Goal: Transaction & Acquisition: Purchase product/service

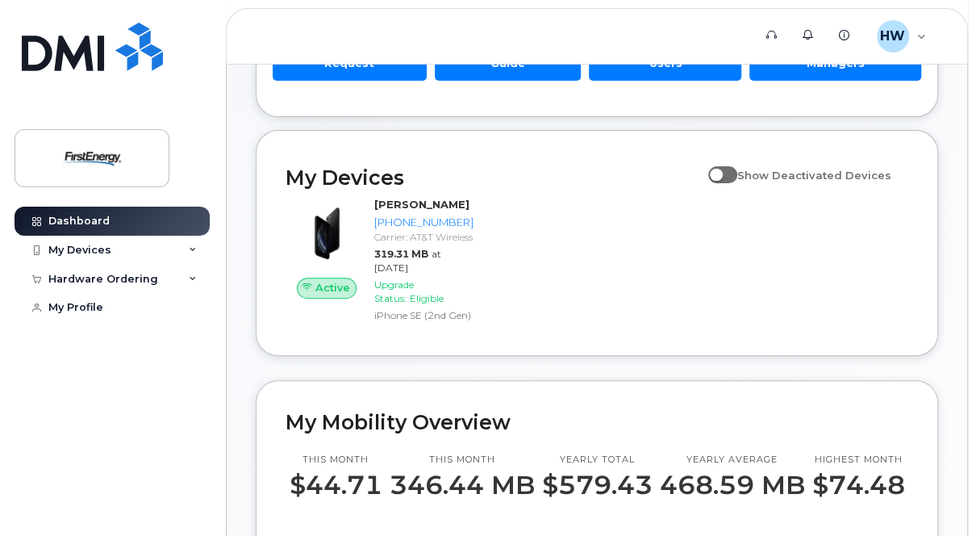
scroll to position [178, 0]
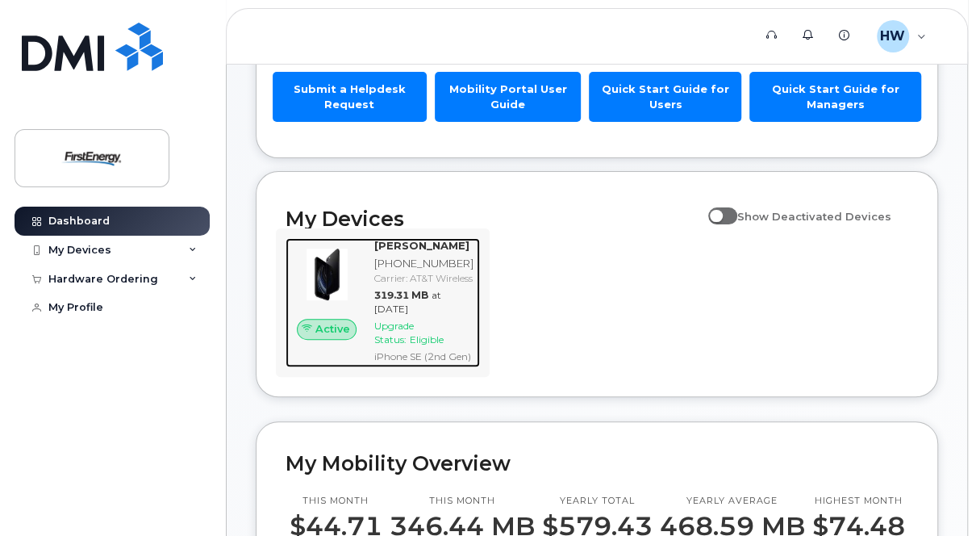
click at [414, 345] on span "Upgrade Status:" at bounding box center [394, 333] width 40 height 26
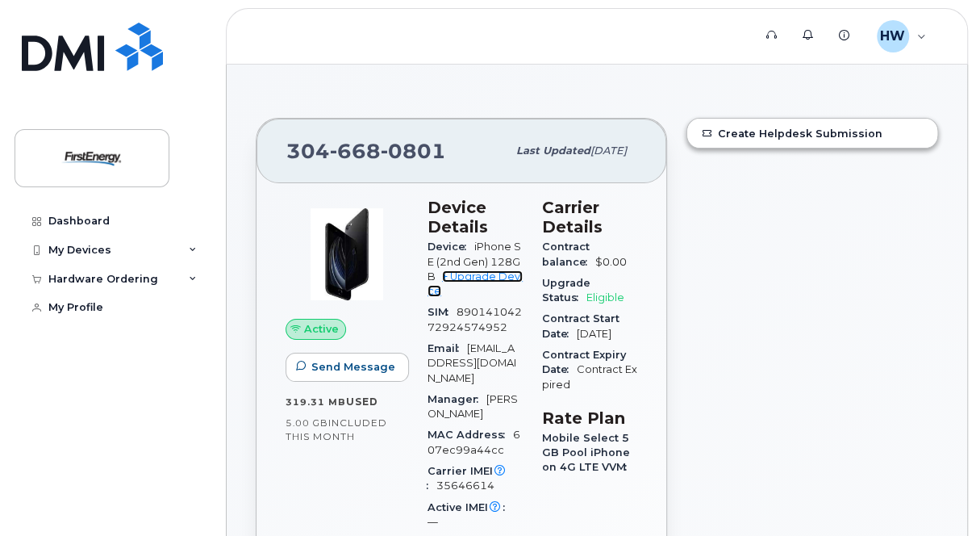
click at [510, 280] on link "+ Upgrade Device" at bounding box center [475, 283] width 95 height 27
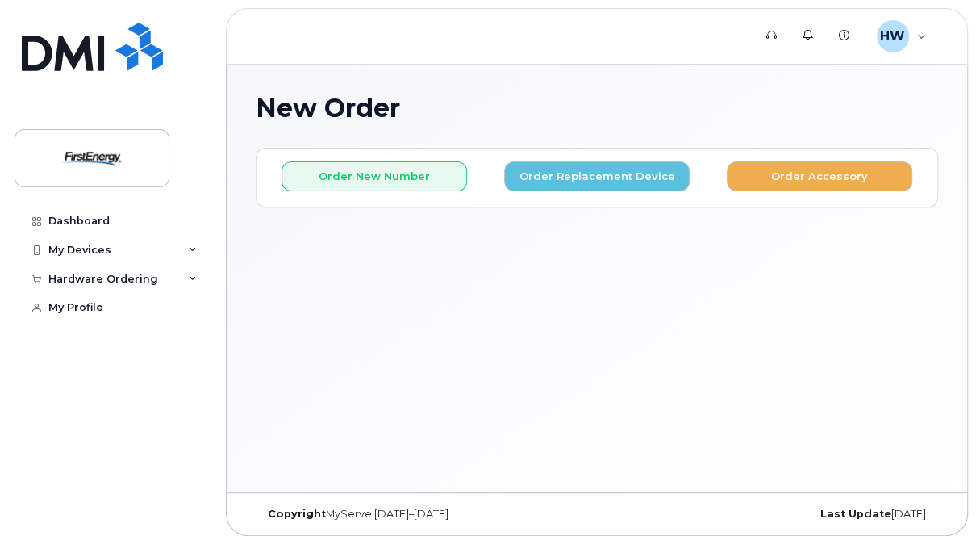
drag, startPoint x: 973, startPoint y: 219, endPoint x: 973, endPoint y: 230, distance: 10.5
click at [973, 230] on body "Support Alerts Knowledge Base [PERSON_NAME], [PERSON_NAME] Employee English Fra…" at bounding box center [488, 272] width 976 height 544
click at [545, 186] on button "Order Replacement Device" at bounding box center [597, 176] width 186 height 30
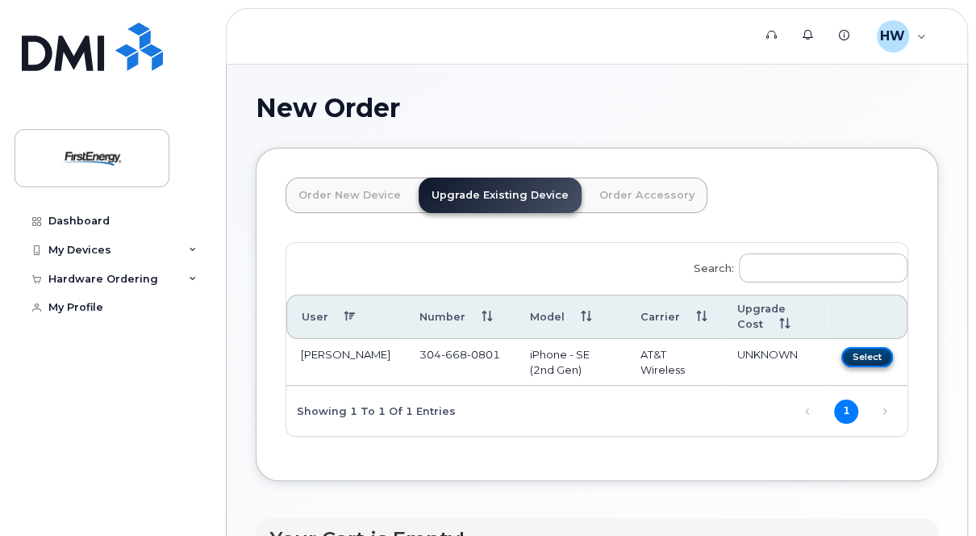
click at [886, 357] on button "Select" at bounding box center [868, 357] width 52 height 20
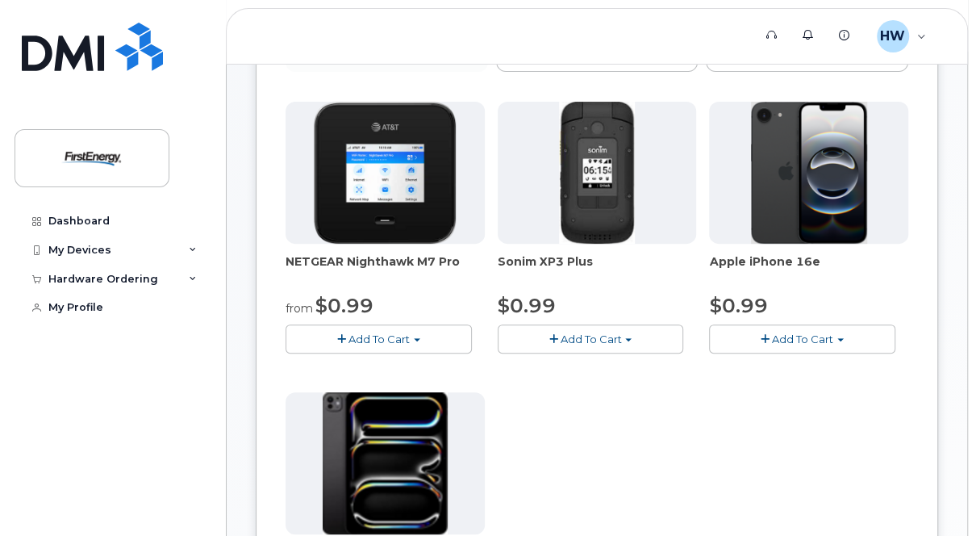
scroll to position [247, 0]
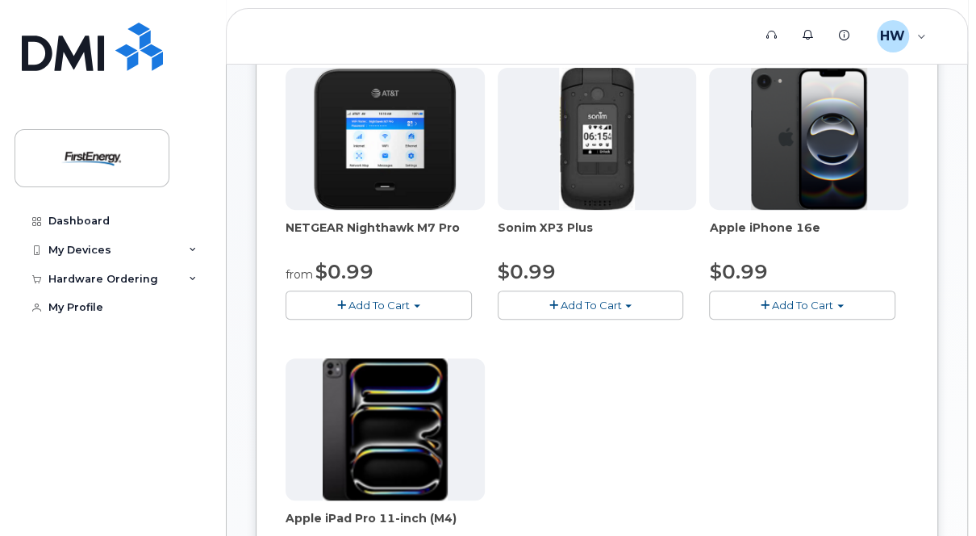
click at [787, 299] on span "Add To Cart" at bounding box center [802, 305] width 61 height 13
click at [853, 299] on button "Add To Cart" at bounding box center [802, 305] width 186 height 28
click at [826, 143] on img at bounding box center [809, 139] width 116 height 142
click at [826, 294] on button "Add To Cart" at bounding box center [802, 305] width 186 height 28
click at [821, 338] on link "$0.99 - 2 Year Upgrade" at bounding box center [791, 335] width 156 height 20
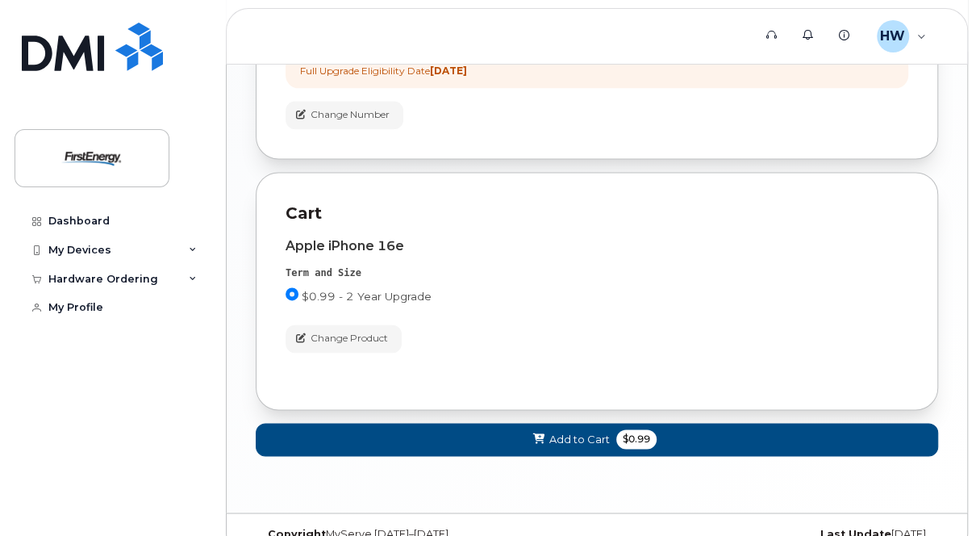
scroll to position [1188, 0]
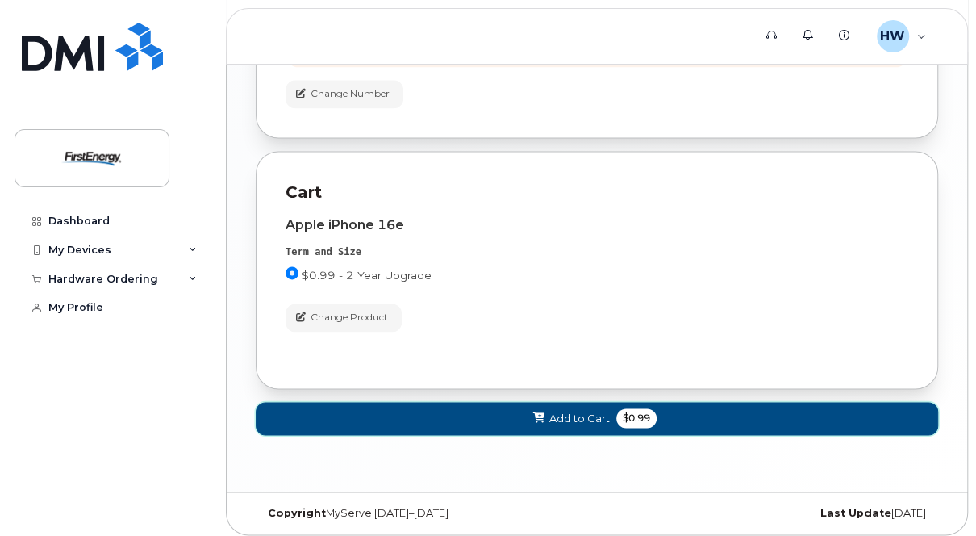
click at [572, 411] on span "Add to Cart" at bounding box center [580, 418] width 61 height 15
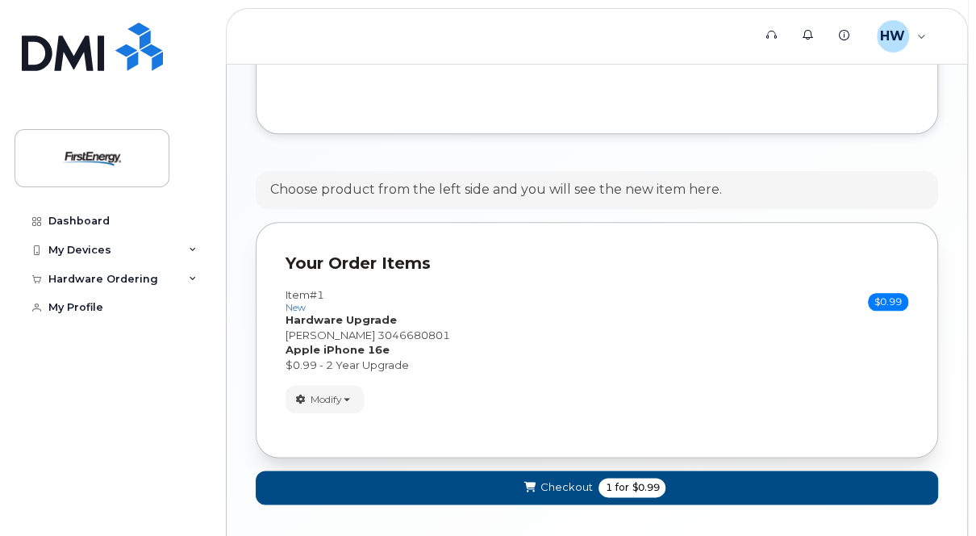
scroll to position [888, 0]
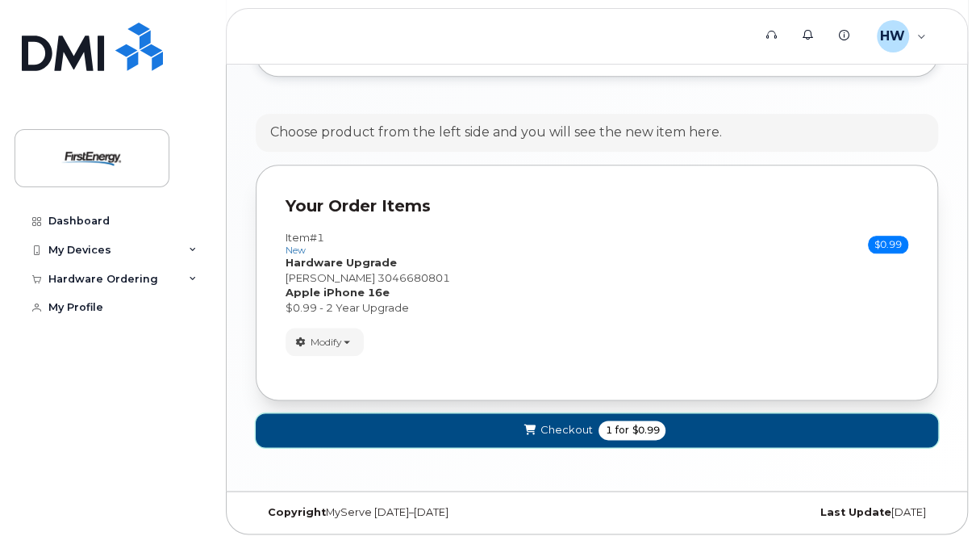
click at [596, 422] on button "Checkout 1 for $0.99" at bounding box center [597, 429] width 683 height 33
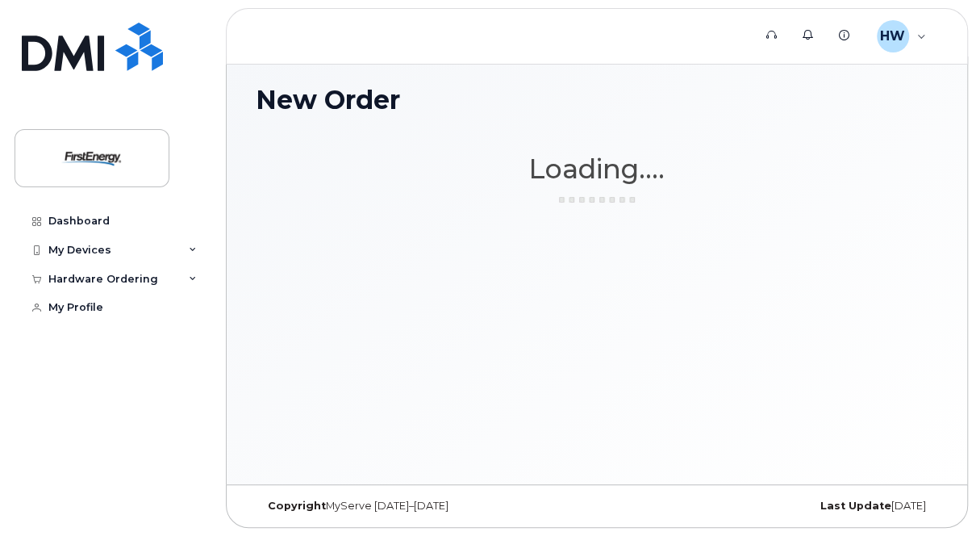
scroll to position [7, 0]
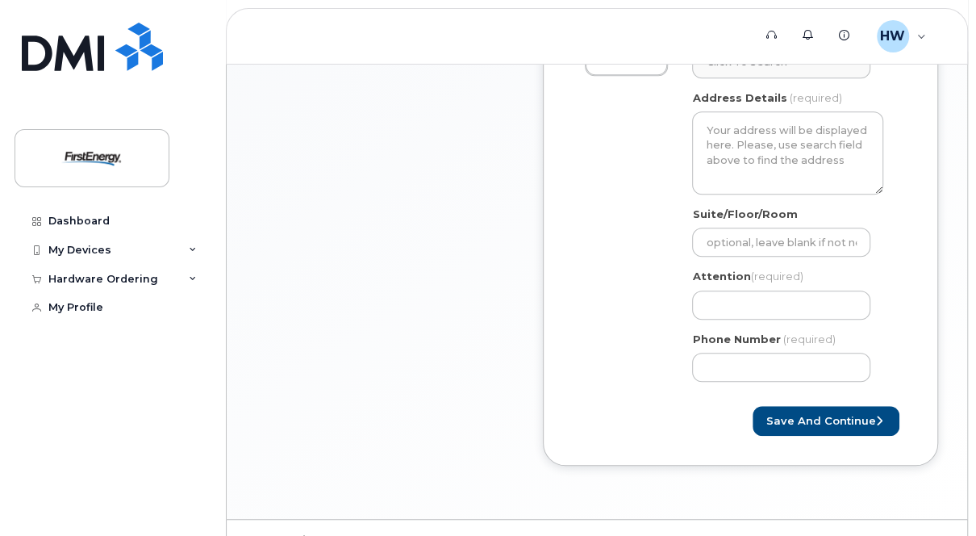
scroll to position [566, 0]
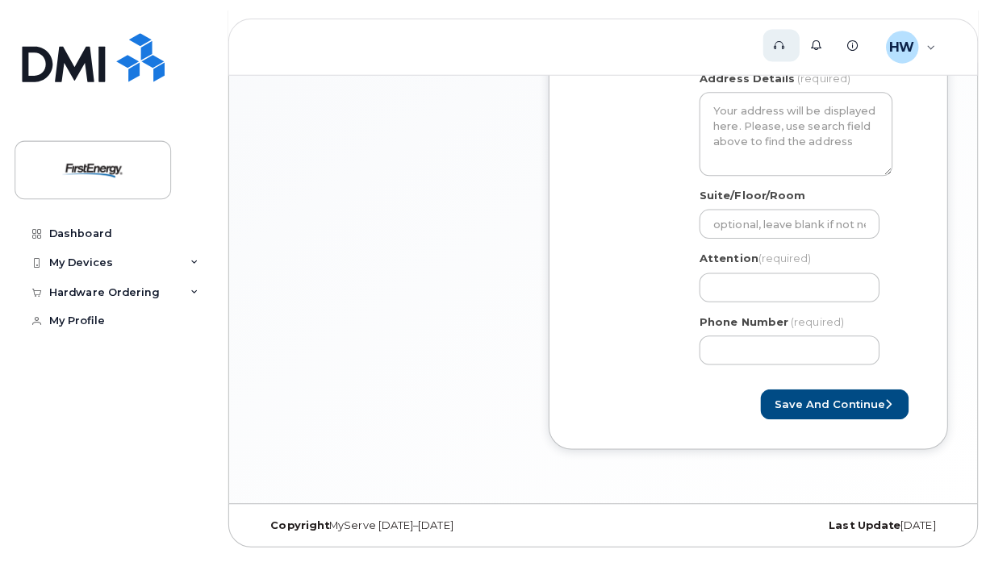
scroll to position [539, 0]
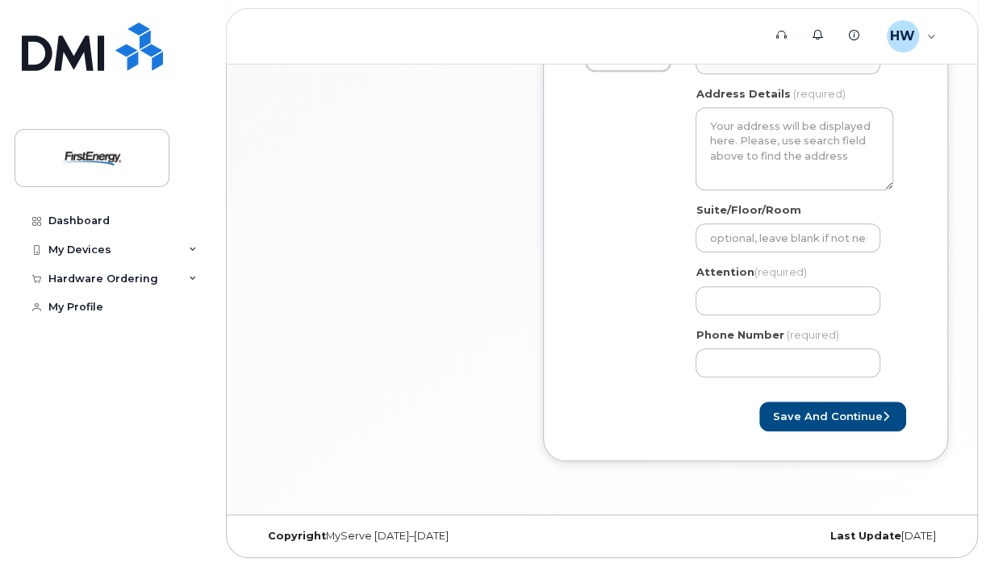
click at [976, 215] on body "Support Alerts Knowledge Base HW Hedrick, Warren T Employee English Français Si…" at bounding box center [493, 14] width 986 height 1106
click at [468, 332] on div "Item #1 in process $0.99 Hardware Upgrade Warren T Hedrick 304 668 0801 iPhone …" at bounding box center [385, 129] width 258 height 714
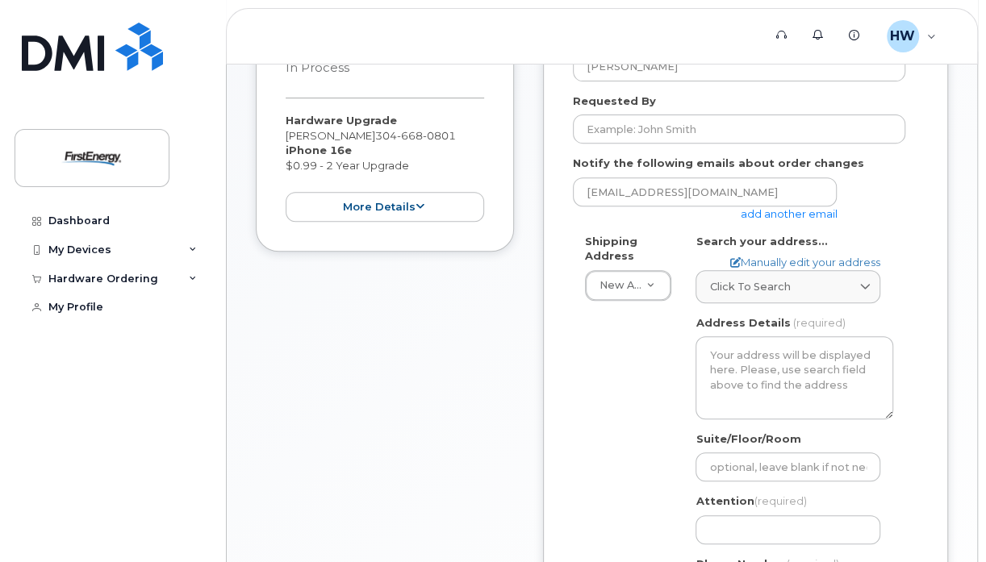
scroll to position [313, 0]
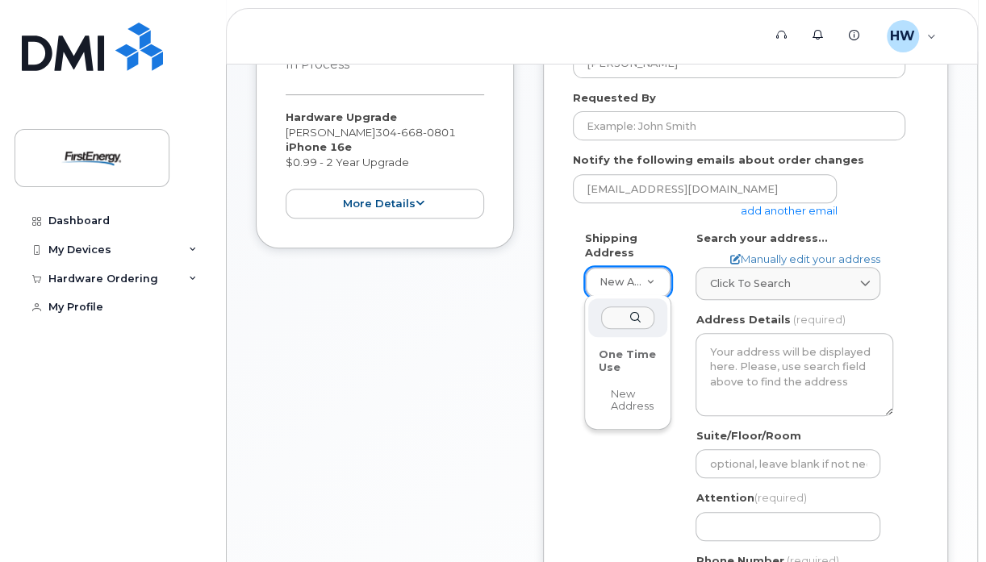
click at [627, 356] on div "One Time Use" at bounding box center [627, 361] width 69 height 38
select select
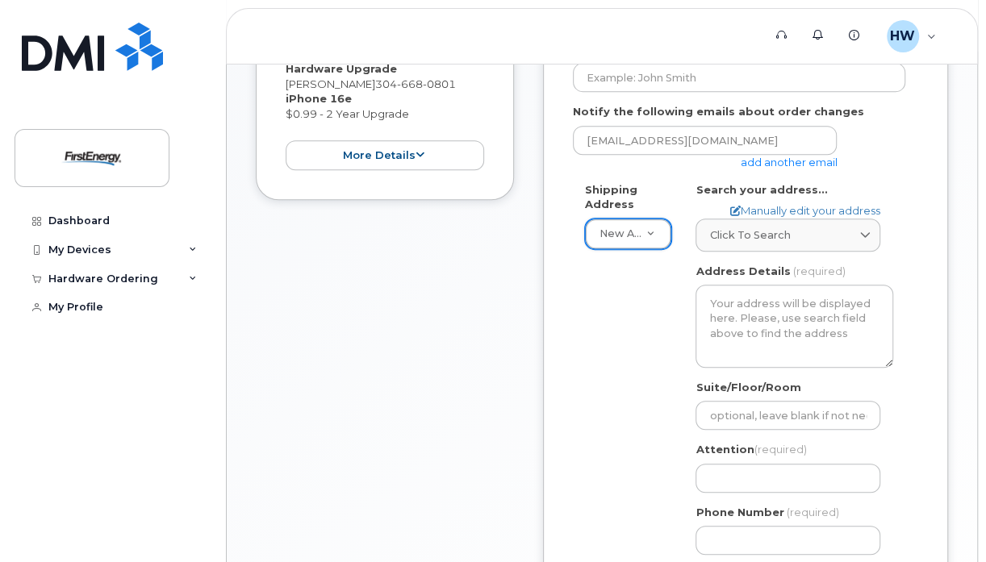
scroll to position [363, 0]
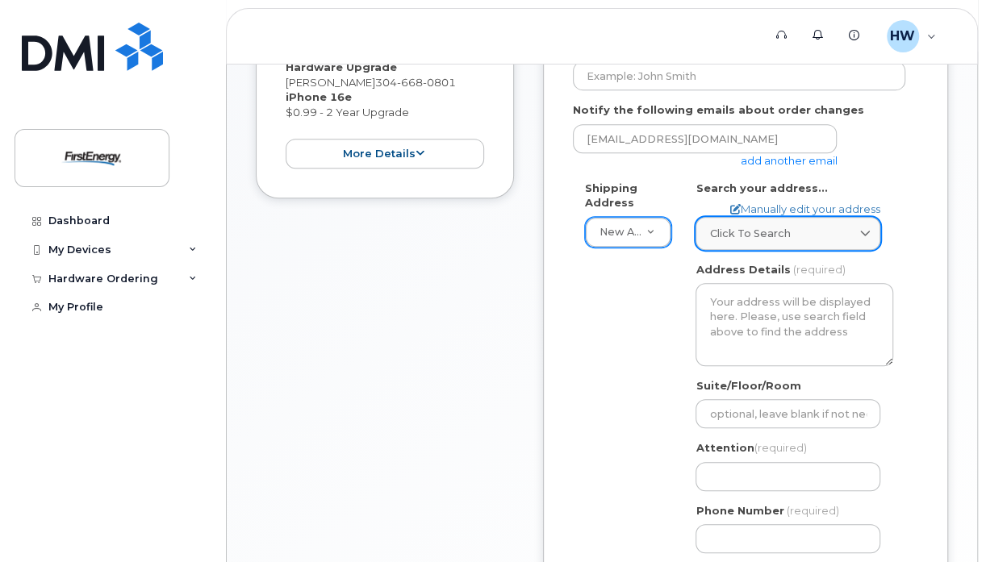
click at [841, 235] on div "Click to search" at bounding box center [787, 233] width 157 height 15
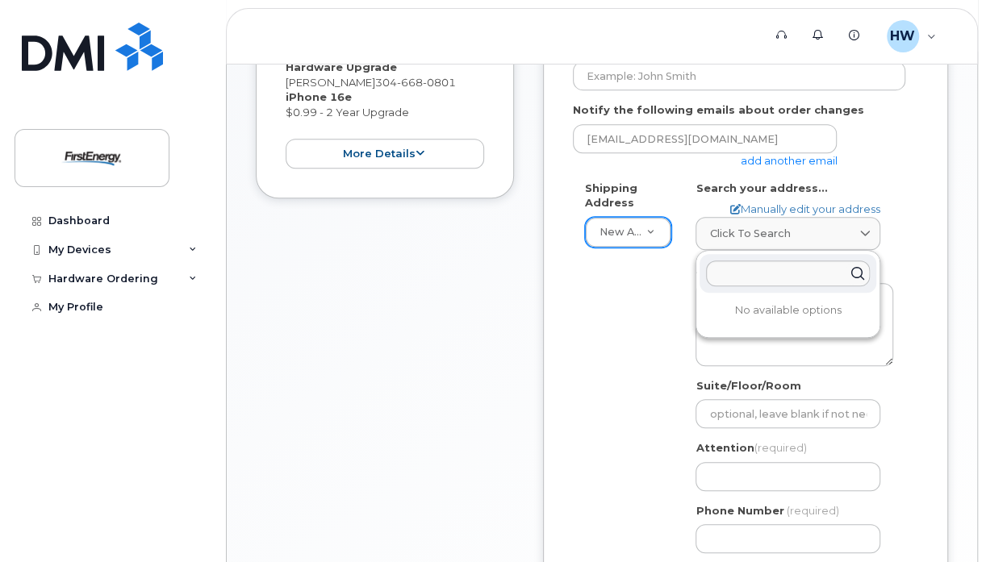
click at [901, 318] on div "AB Search your address... Manually edit your address Click to search No availab…" at bounding box center [794, 374] width 222 height 386
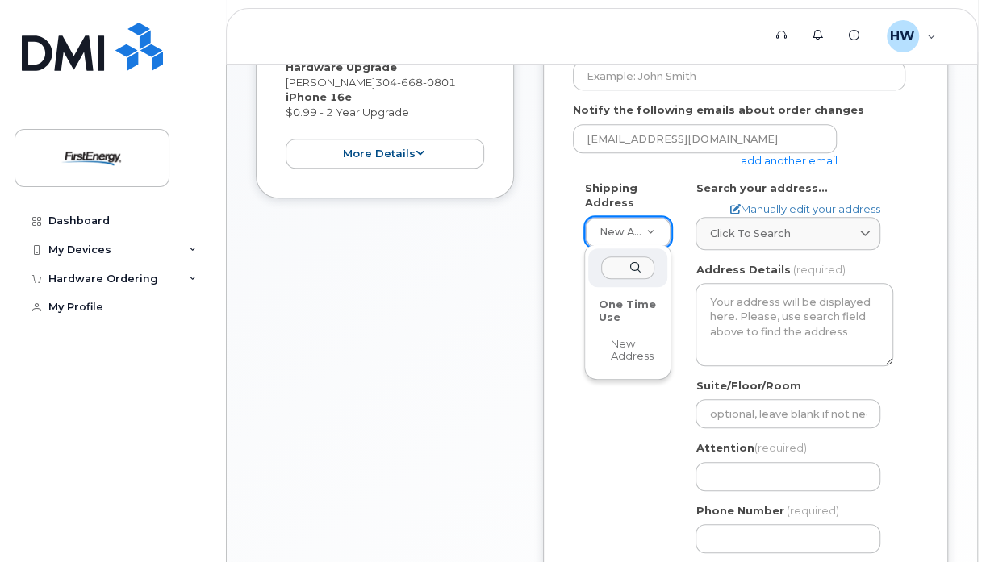
click at [627, 301] on div "One Time Use" at bounding box center [627, 311] width 69 height 38
click at [604, 370] on div "One Time Use New Address" at bounding box center [627, 312] width 87 height 135
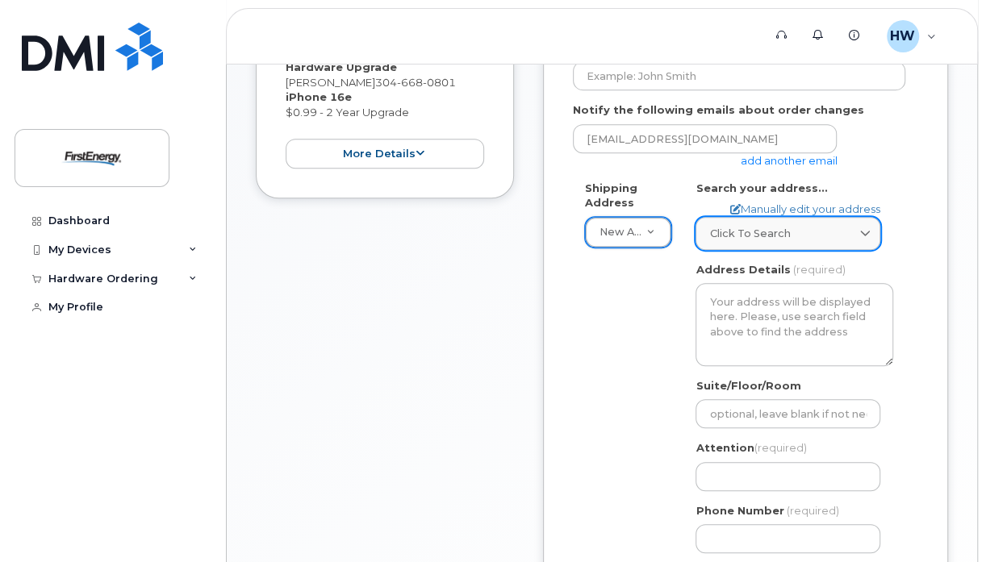
click at [871, 229] on span at bounding box center [864, 233] width 15 height 15
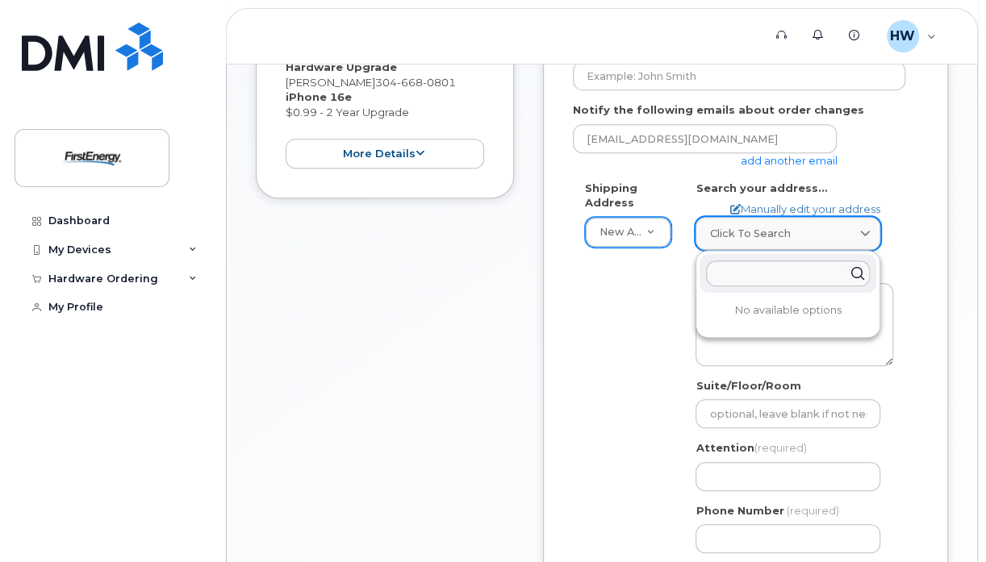
click at [871, 229] on span at bounding box center [864, 233] width 15 height 15
click at [973, 263] on div "Order No.301360 (in process) Cancel Order × Share This Order If you want to all…" at bounding box center [602, 195] width 750 height 989
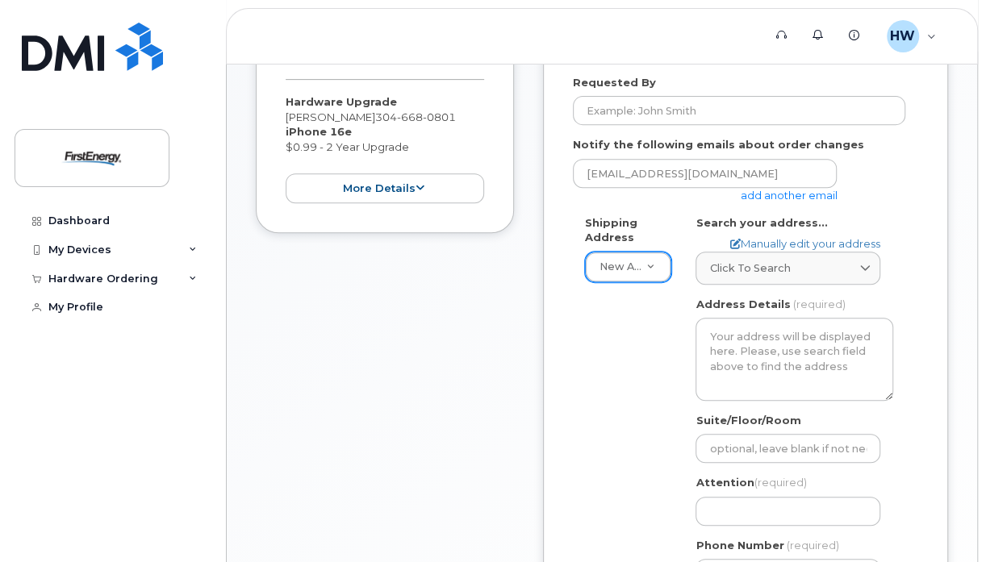
scroll to position [332, 0]
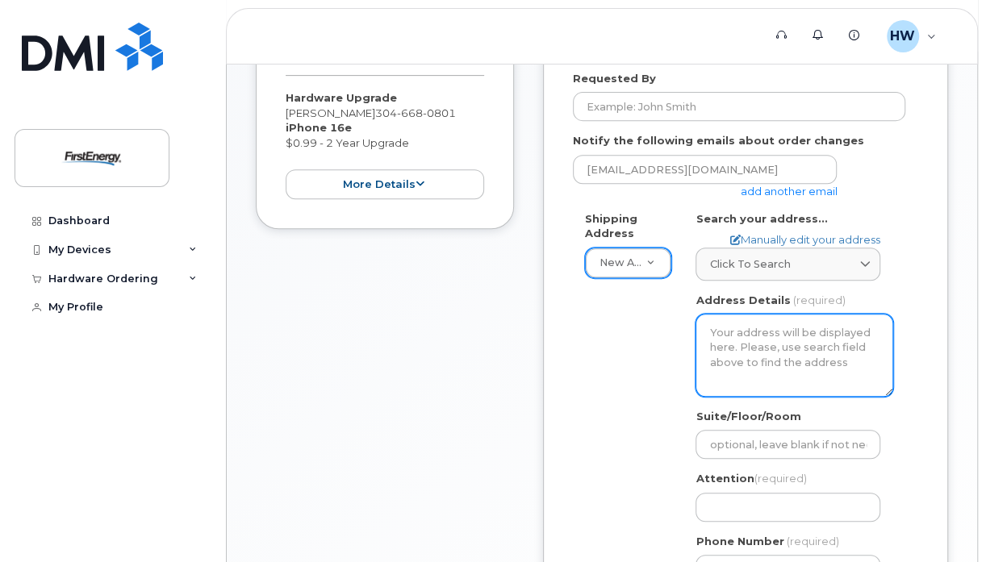
click at [851, 342] on textarea "Address Details" at bounding box center [795, 355] width 198 height 82
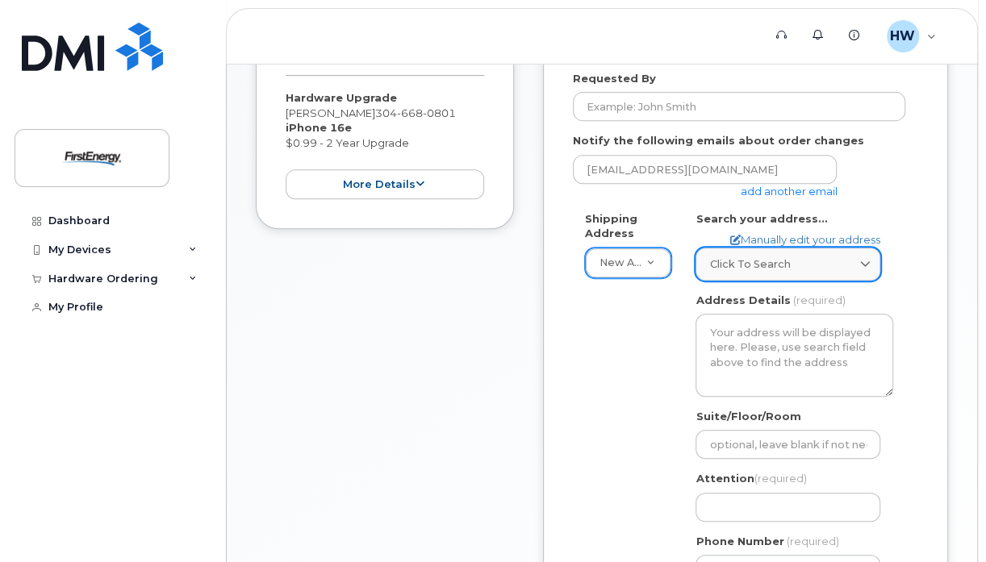
click at [768, 270] on link "Click to search" at bounding box center [788, 264] width 185 height 33
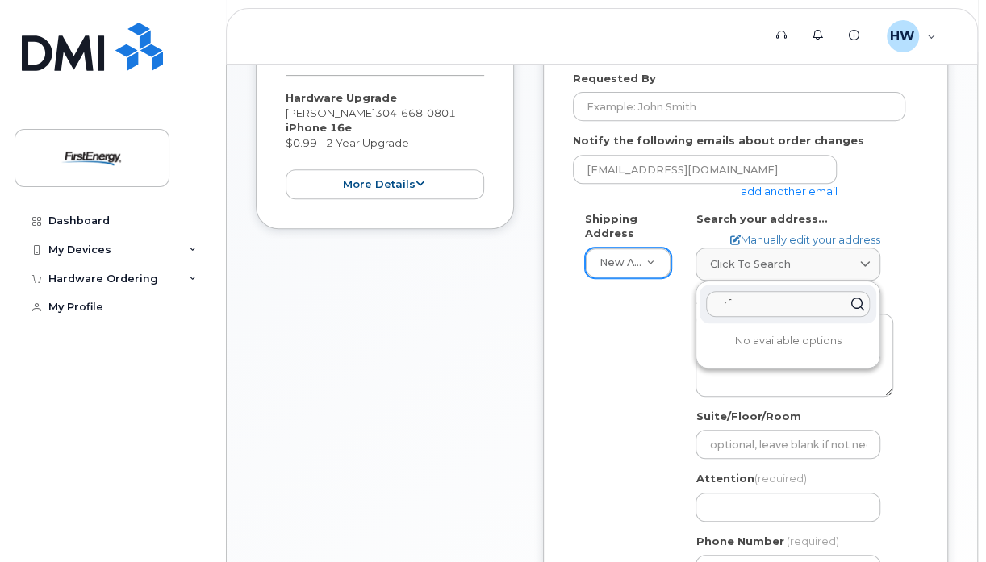
type input "r"
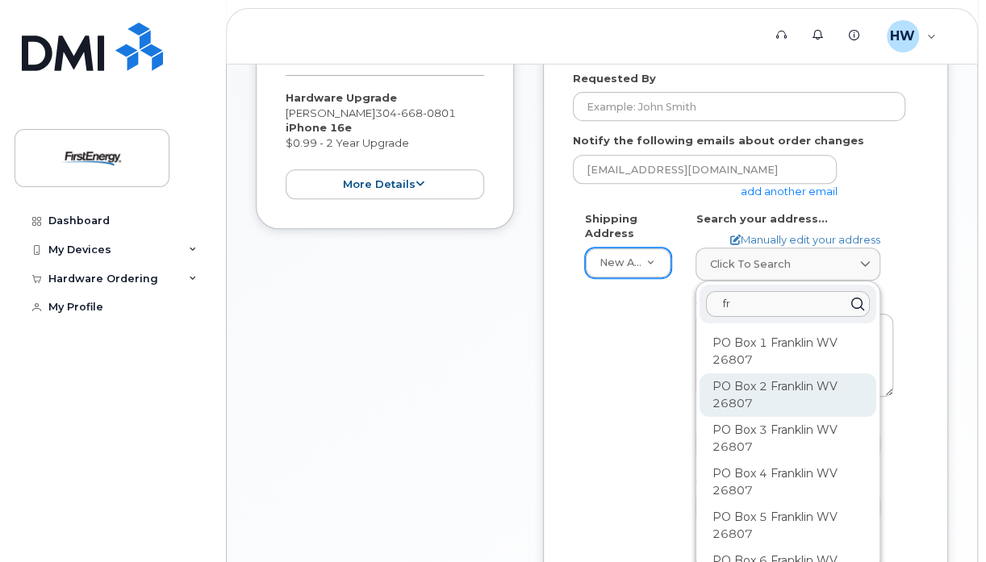
type input "f"
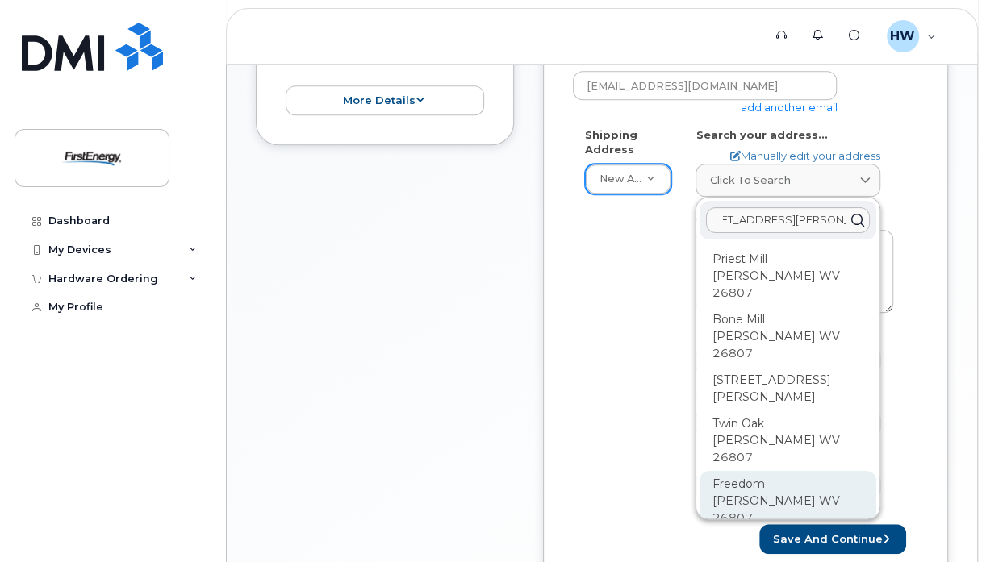
scroll to position [0, 0]
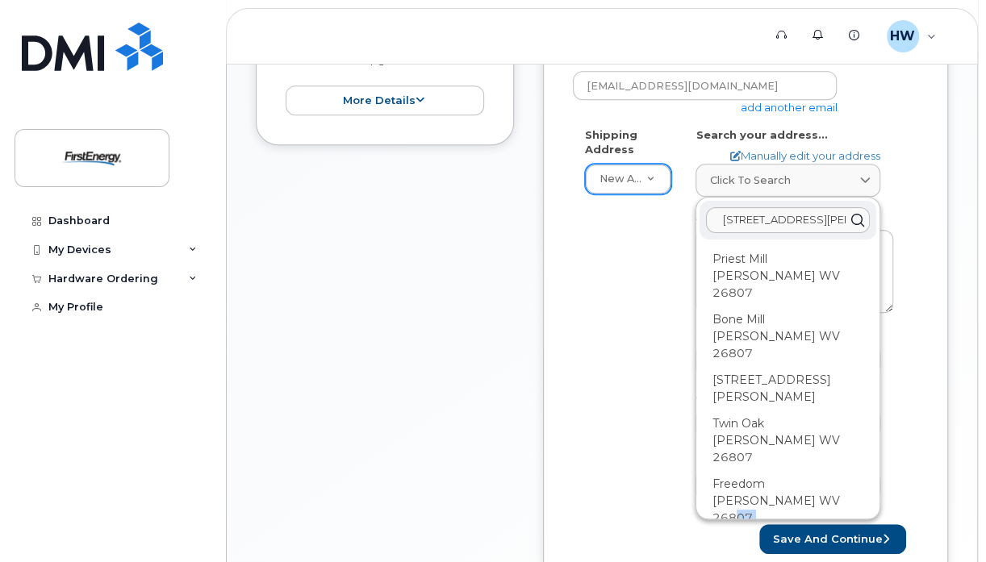
drag, startPoint x: 800, startPoint y: 438, endPoint x: 849, endPoint y: 482, distance: 65.1
click at [785, 224] on input "79 mill lane franklin wv 26807" at bounding box center [788, 220] width 164 height 26
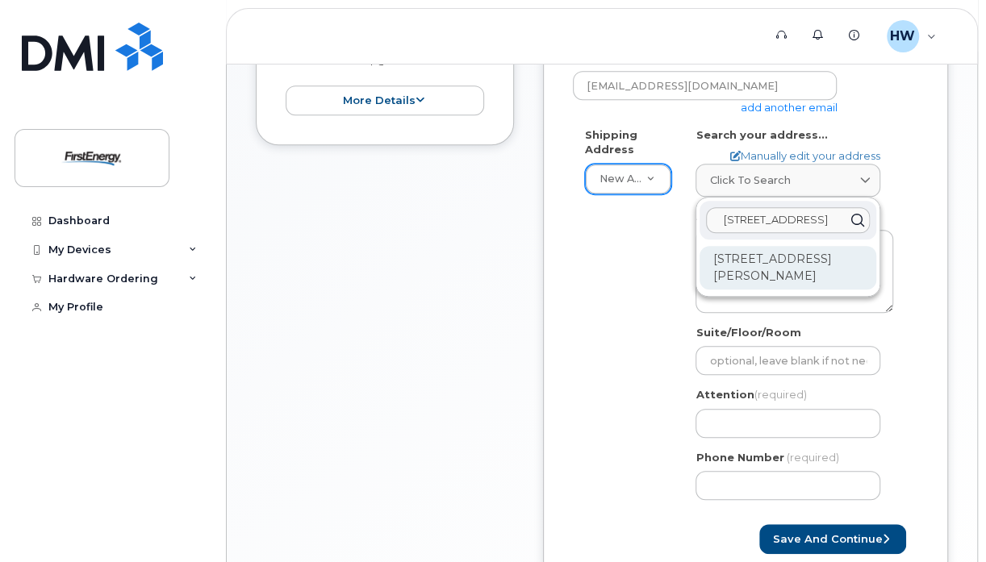
type input "79 mill road franklin wv 26807"
click at [792, 261] on div "79 Mill Rd Franklin WV 26807-6652" at bounding box center [788, 268] width 177 height 44
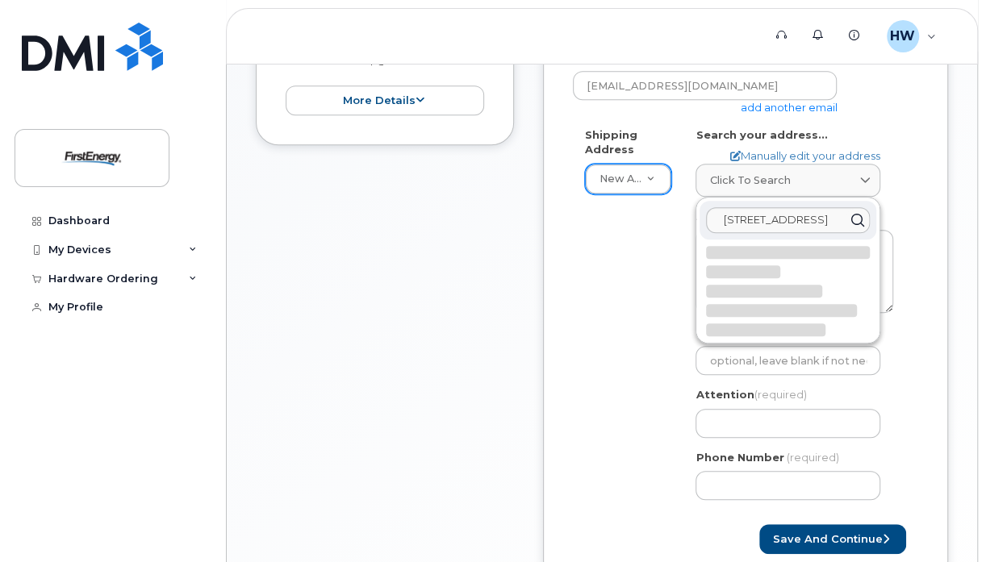
select select
type textarea "79 Mill Rd FRANKLIN WV 26807-6652 UNITED STATES"
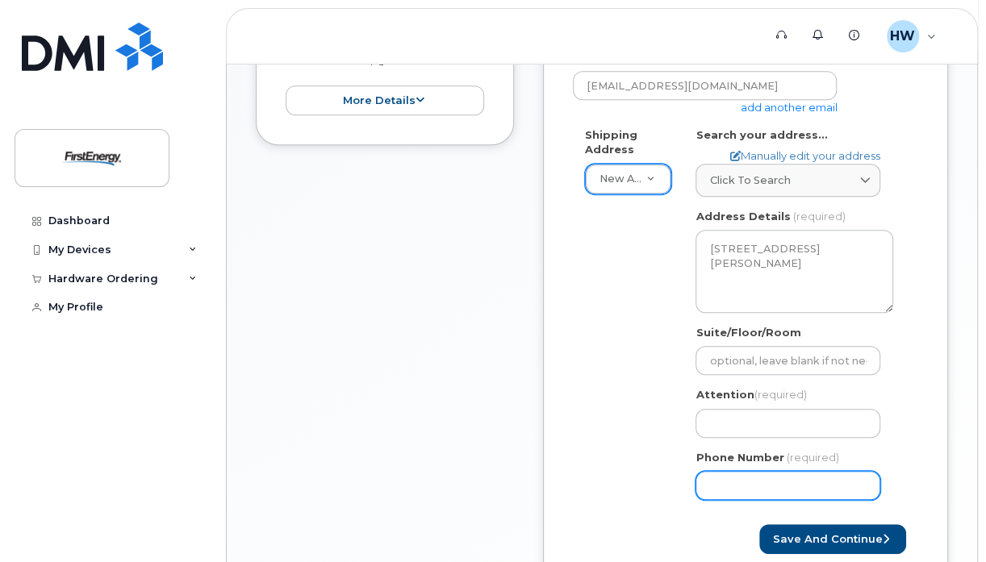
click at [849, 479] on input "Phone Number" at bounding box center [788, 485] width 185 height 29
type input "304668329"
select select
type input "3046683299"
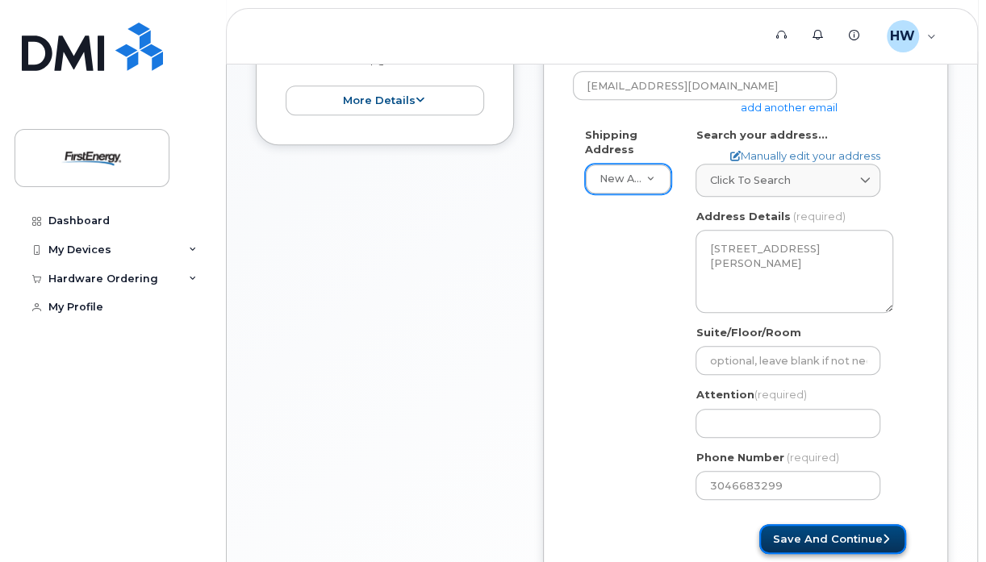
click at [842, 535] on button "Save and Continue" at bounding box center [832, 540] width 147 height 30
click at [616, 451] on div "Shipping Address New Address New Address WV Franklin Search your address... Man…" at bounding box center [739, 320] width 332 height 386
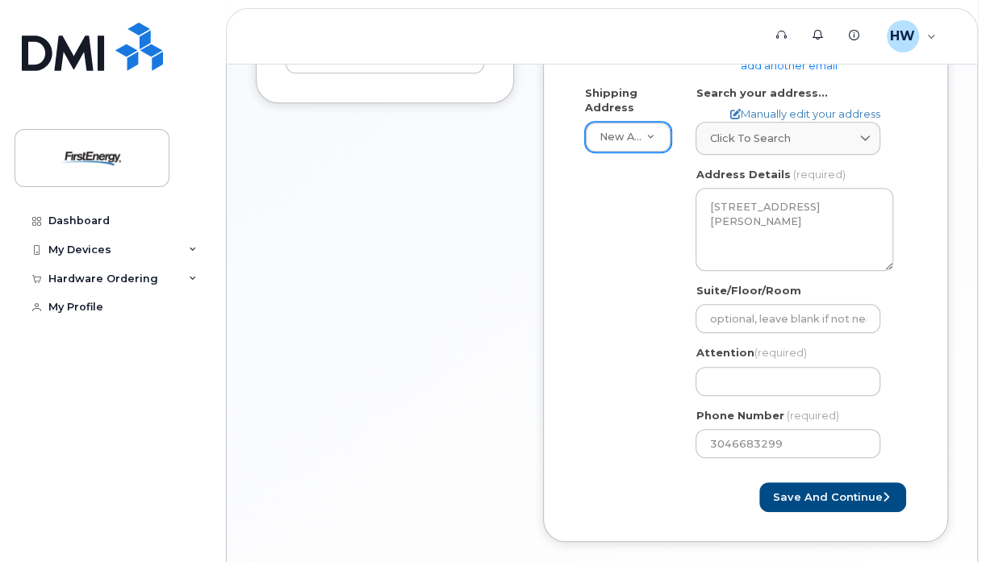
scroll to position [473, 0]
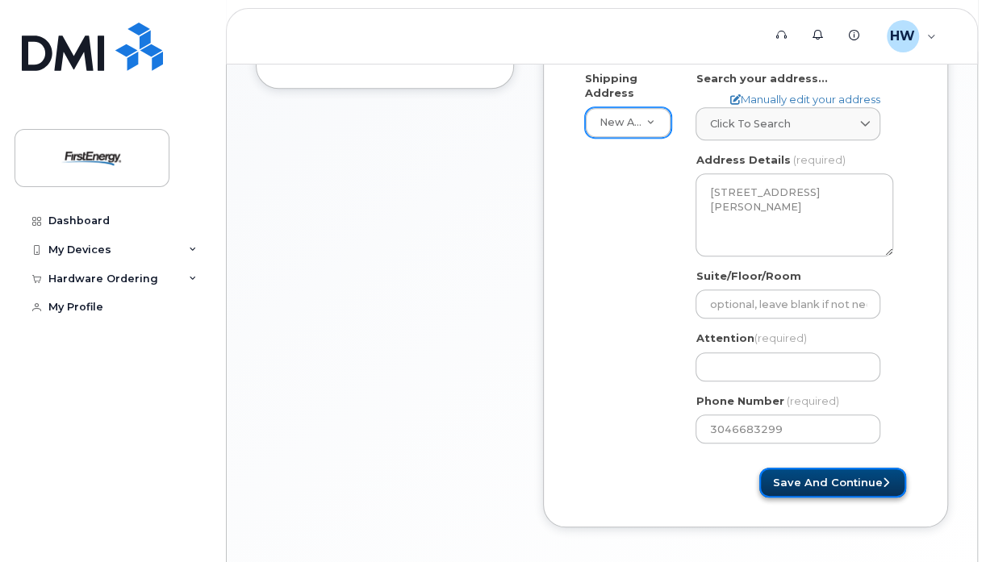
click at [800, 479] on button "Save and Continue" at bounding box center [832, 483] width 147 height 30
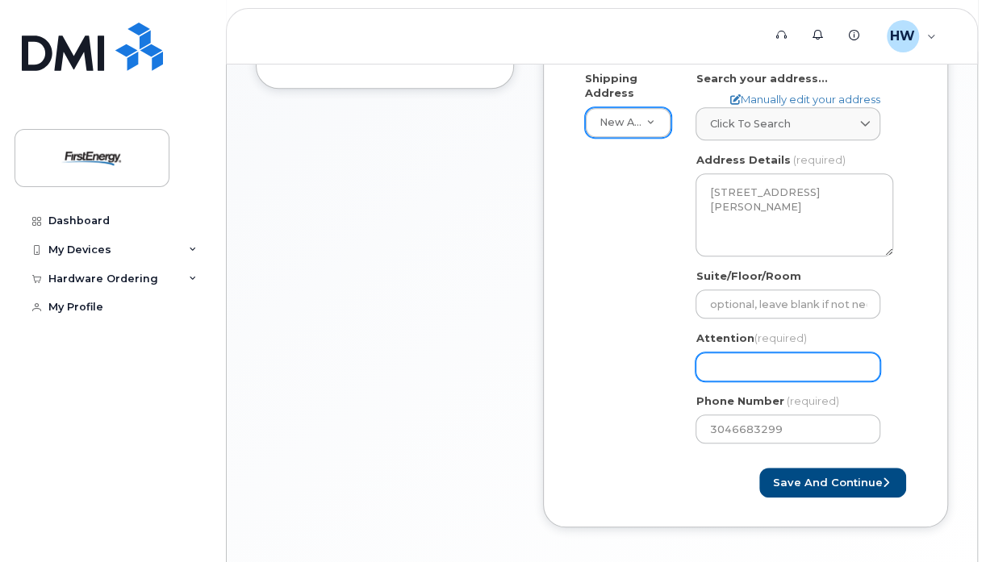
select select
type input "w"
select select
type input "wa"
select select
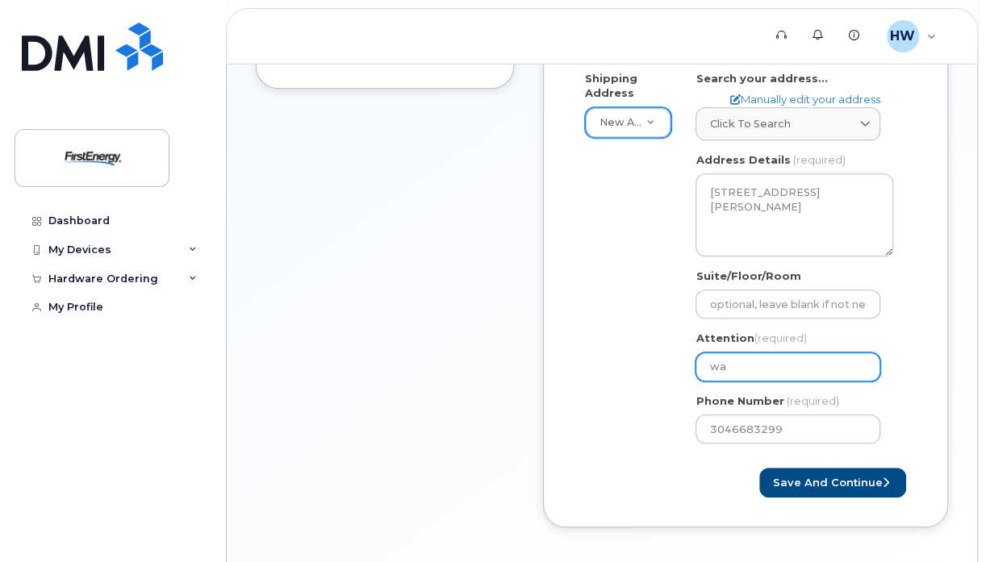
type input "war"
select select
type input "warr"
select select
type input "warre"
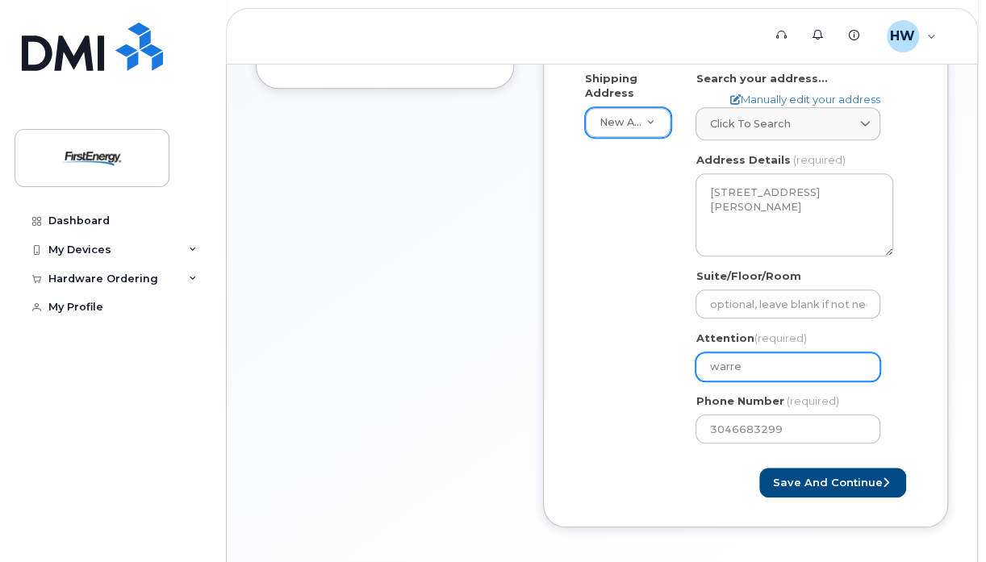
select select
type input "warren"
select select
type input "warren h"
select select
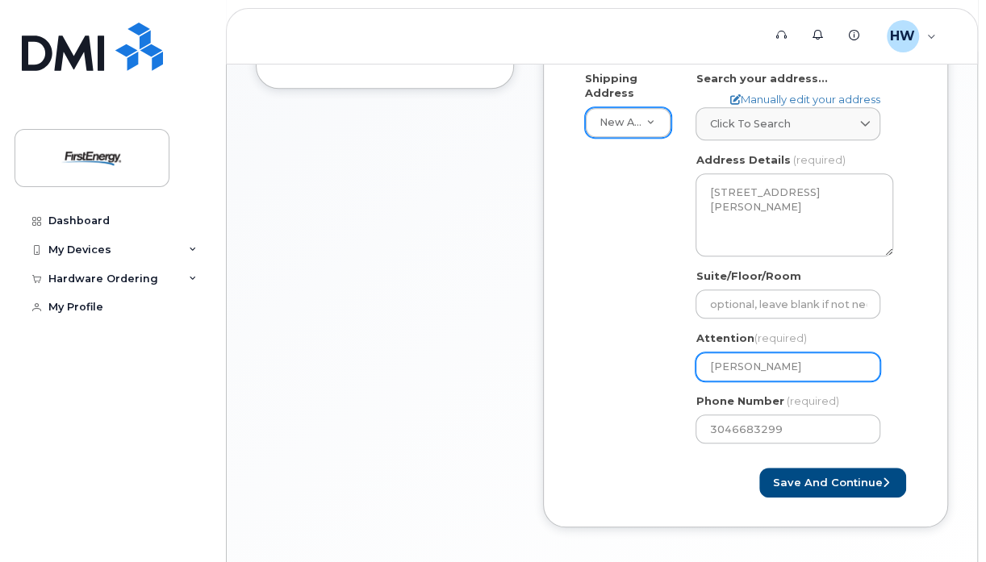
type input "warren he"
select select
type input "warren hed"
select select
type input "warren hedr"
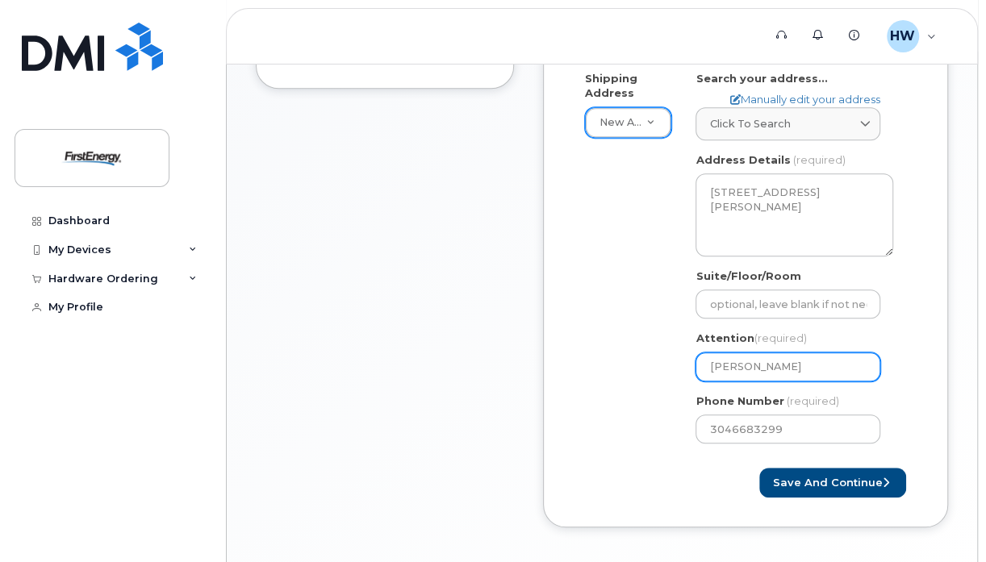
select select
type input "warren hedri"
select select
type input "warren hedric"
select select
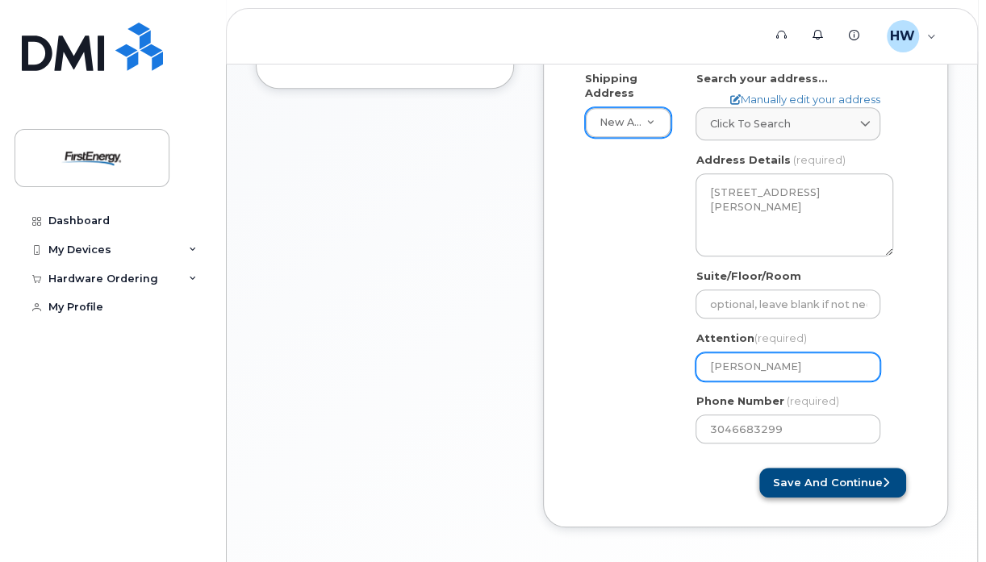
type input "warren hedrick"
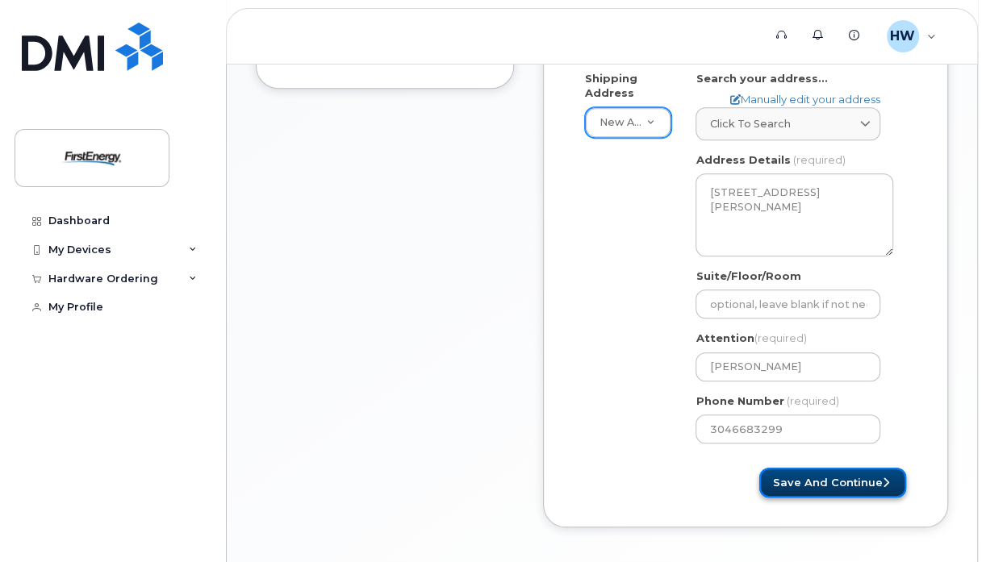
click at [855, 481] on button "Save and Continue" at bounding box center [832, 483] width 147 height 30
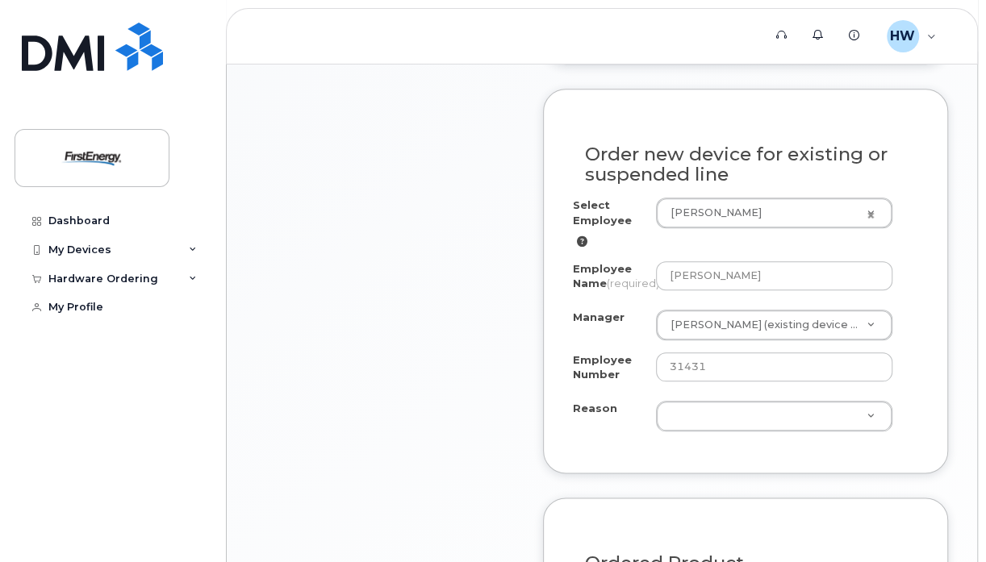
scroll to position [847, 0]
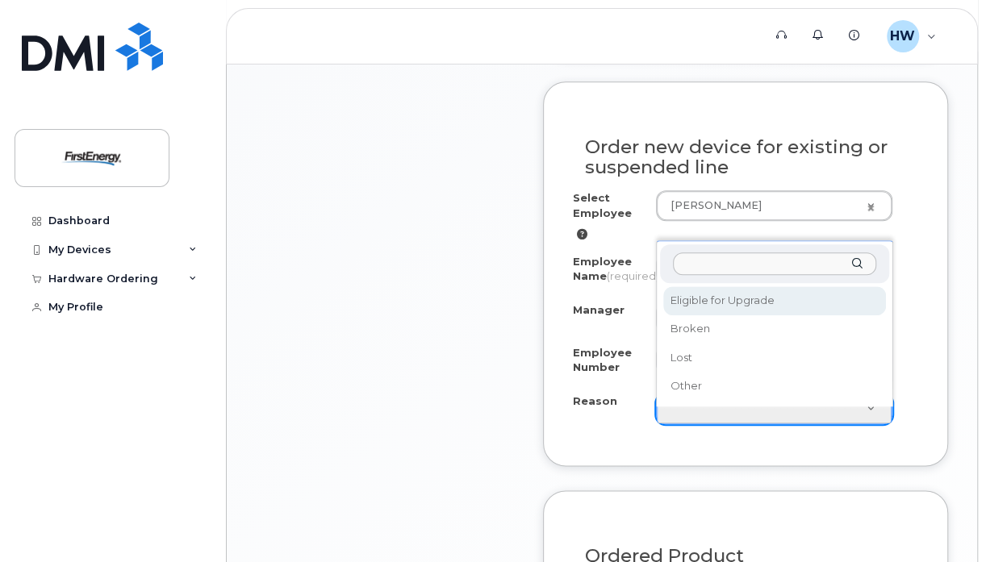
select select "eligible_for_upgrade"
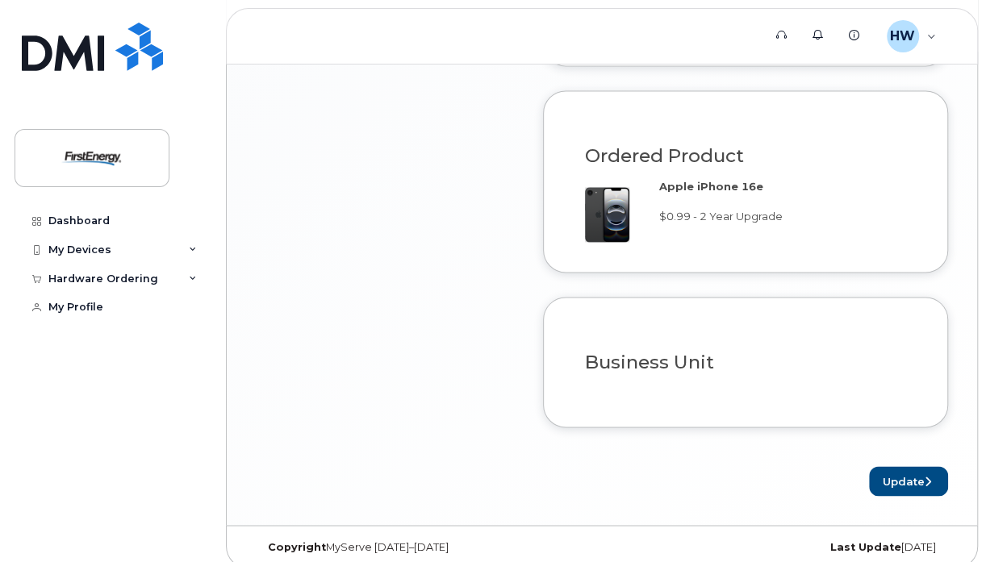
scroll to position [1267, 0]
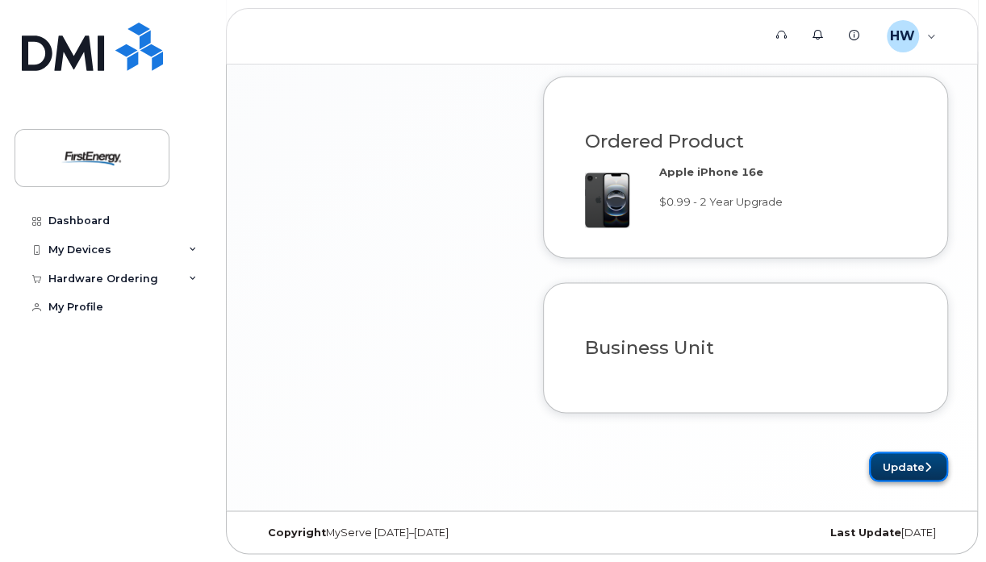
click at [888, 464] on button "Update" at bounding box center [908, 467] width 79 height 30
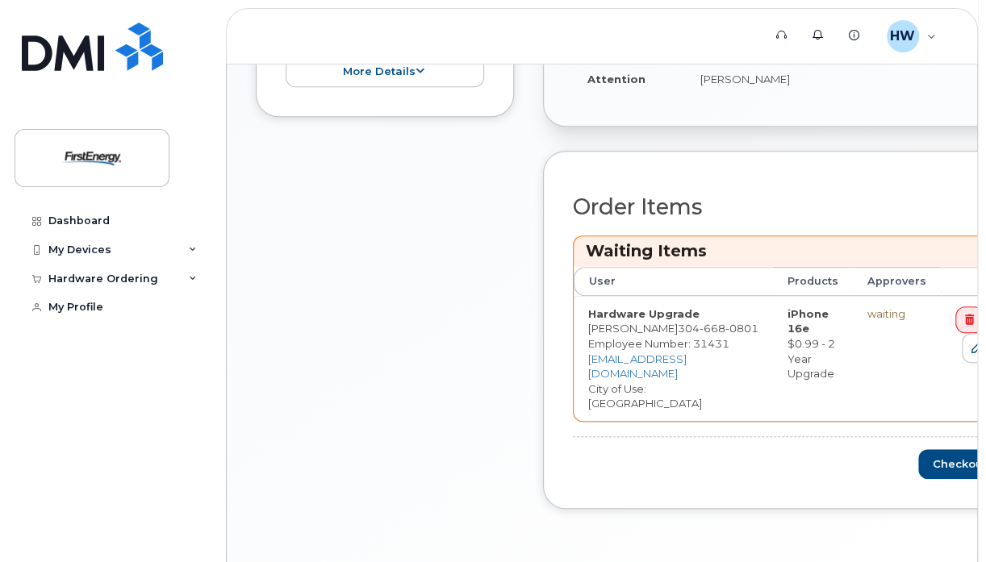
scroll to position [542, 0]
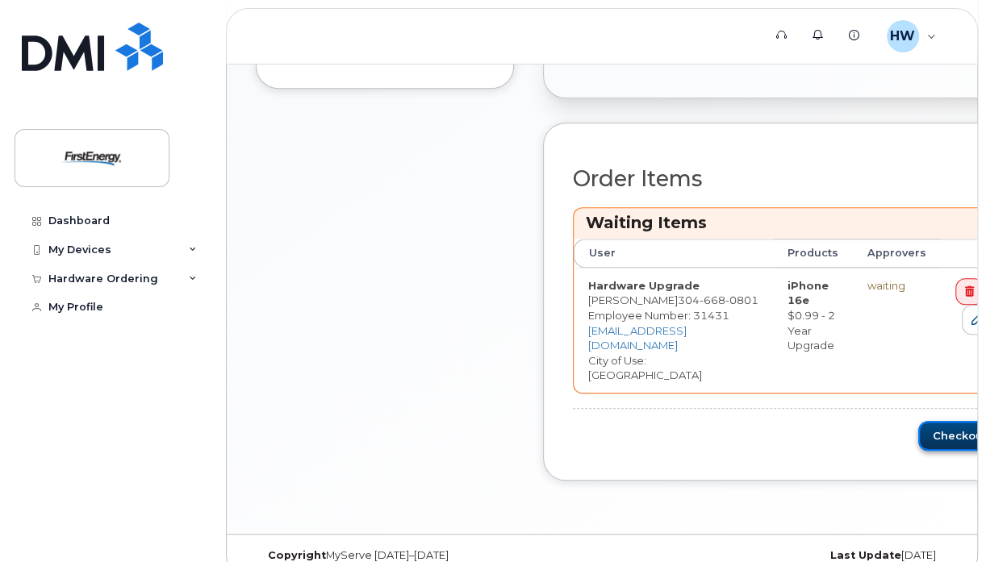
click at [947, 421] on button "Checkout" at bounding box center [963, 436] width 91 height 30
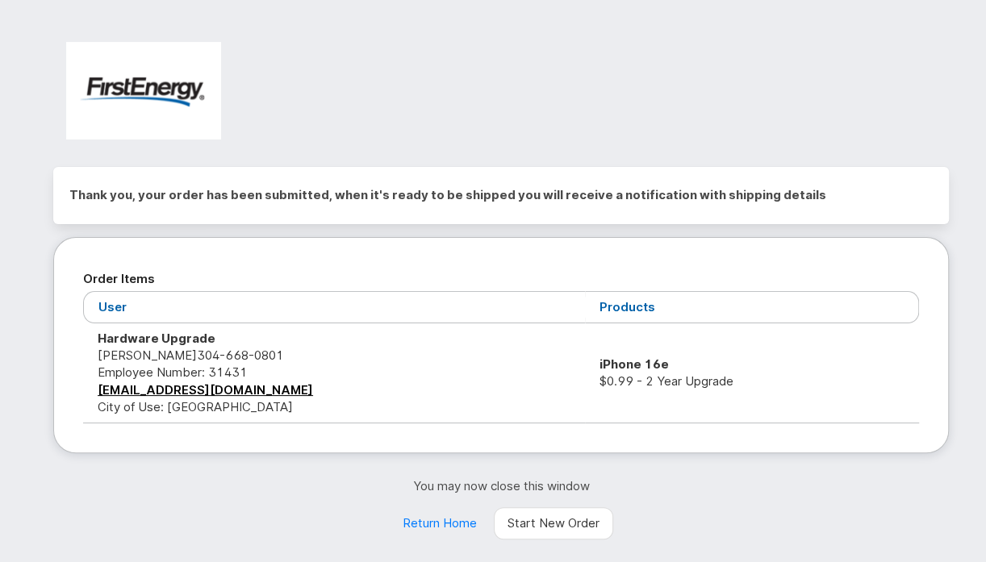
scroll to position [46, 0]
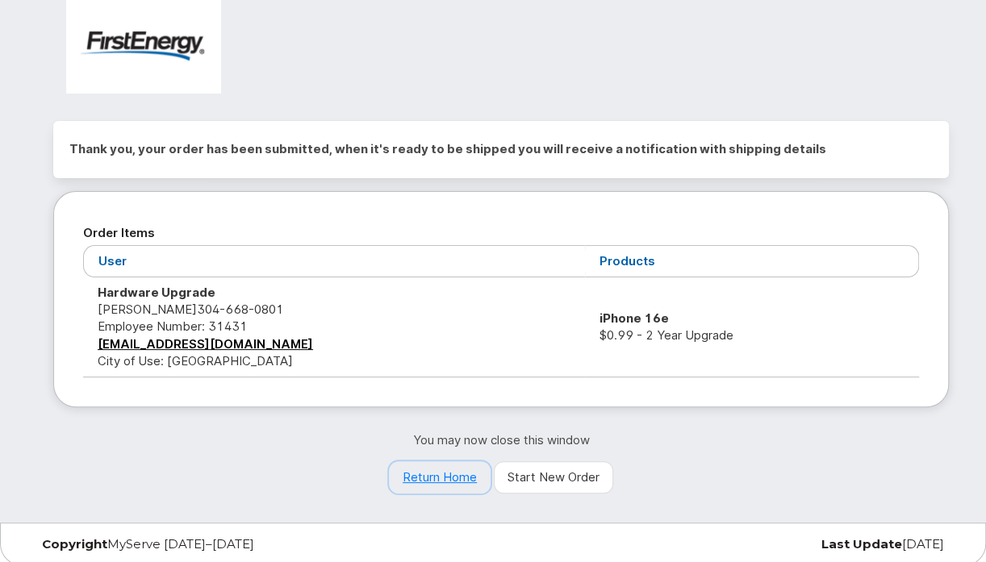
click at [436, 489] on link "Return Home" at bounding box center [440, 478] width 102 height 32
